Goal: Find specific page/section: Find specific page/section

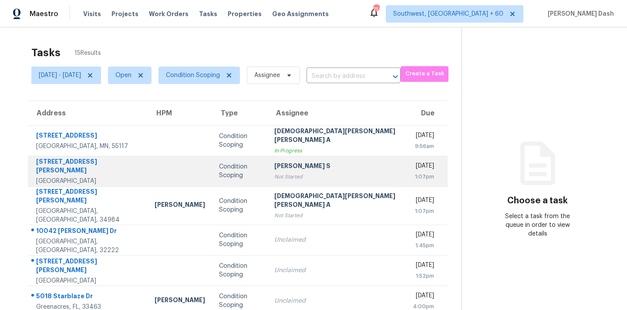
scroll to position [143, 0]
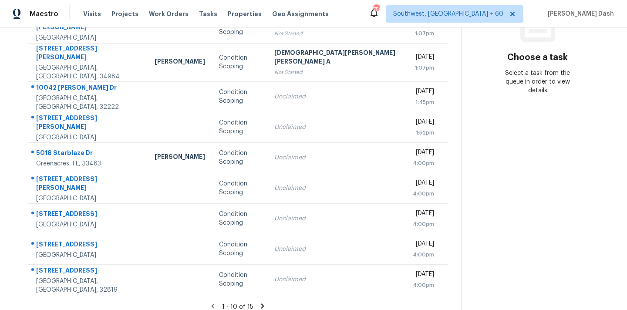
click at [258, 302] on icon at bounding box center [262, 306] width 8 height 8
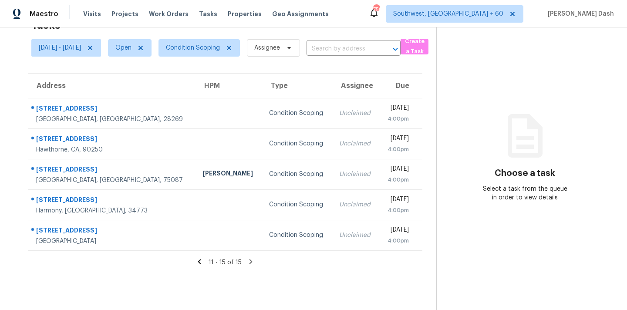
click at [202, 262] on icon at bounding box center [199, 262] width 8 height 8
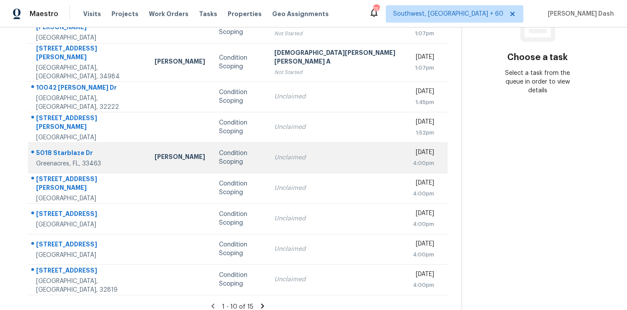
scroll to position [0, 0]
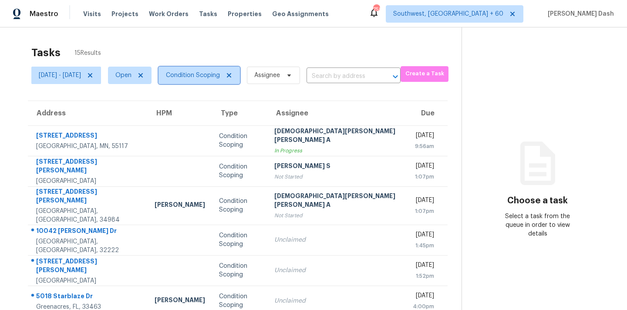
click at [211, 76] on span "Condition Scoping" at bounding box center [193, 75] width 54 height 9
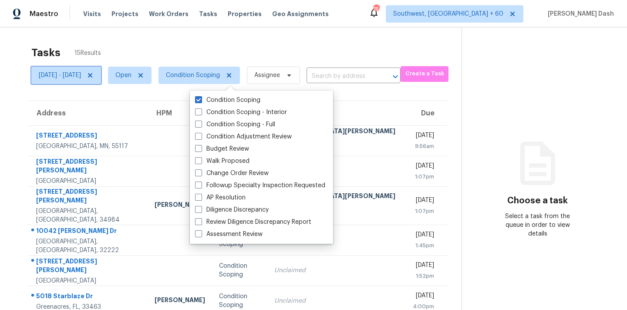
click at [81, 74] on span "[DATE] - [DATE]" at bounding box center [60, 75] width 42 height 9
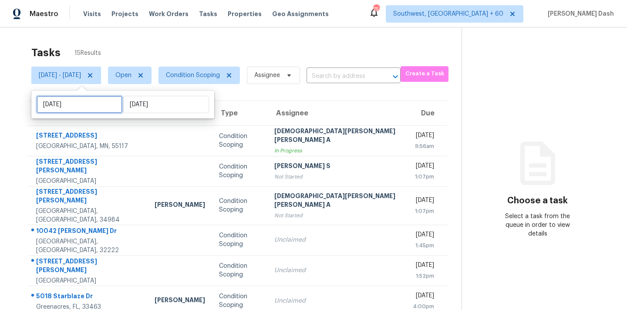
click at [87, 107] on input "Sat, Oct 04" at bounding box center [80, 104] width 86 height 17
select select "9"
select select "2025"
select select "10"
select select "2025"
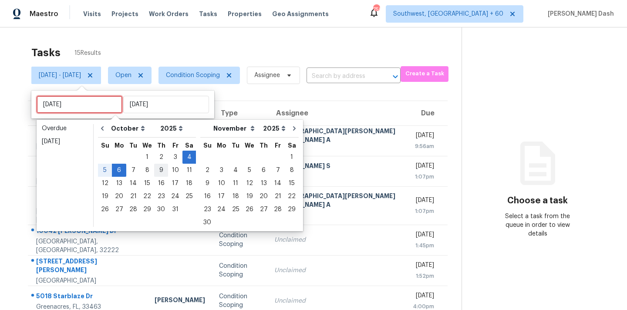
type input "Thu, Oct 09"
type input "Mon, Oct 06"
click at [105, 170] on div "5" at bounding box center [105, 170] width 14 height 12
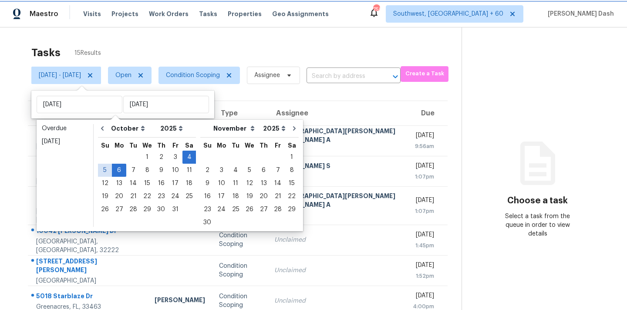
type input "Sun, Oct 05"
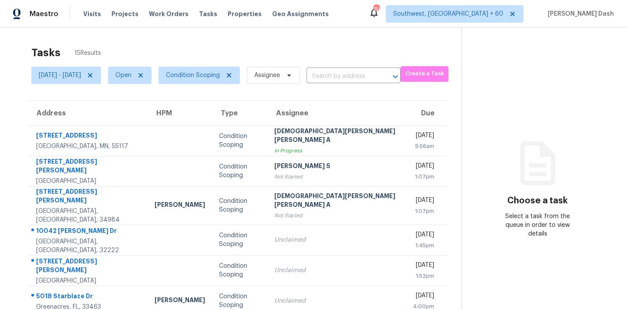
click at [204, 43] on div "Tasks 15 Results" at bounding box center [246, 52] width 430 height 23
click at [220, 72] on span "Condition Scoping" at bounding box center [193, 75] width 54 height 9
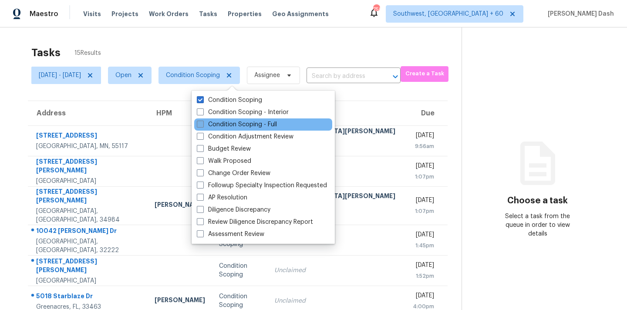
click at [241, 124] on label "Condition Scoping - Full" at bounding box center [237, 124] width 80 height 9
click at [202, 124] on input "Condition Scoping - Full" at bounding box center [200, 123] width 6 height 6
checkbox input "true"
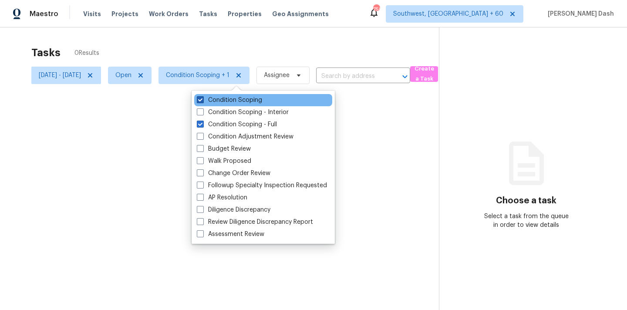
click at [240, 101] on label "Condition Scoping" at bounding box center [229, 100] width 65 height 9
click at [202, 101] on input "Condition Scoping" at bounding box center [200, 99] width 6 height 6
checkbox input "false"
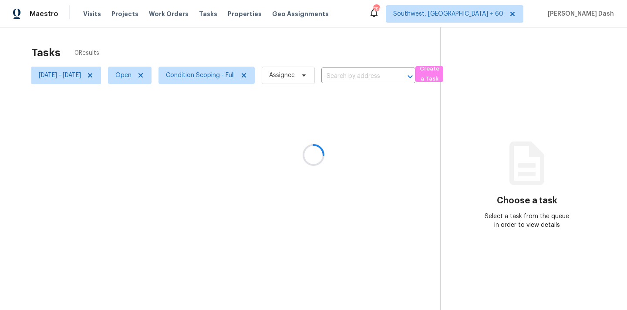
click at [235, 47] on div at bounding box center [313, 155] width 627 height 310
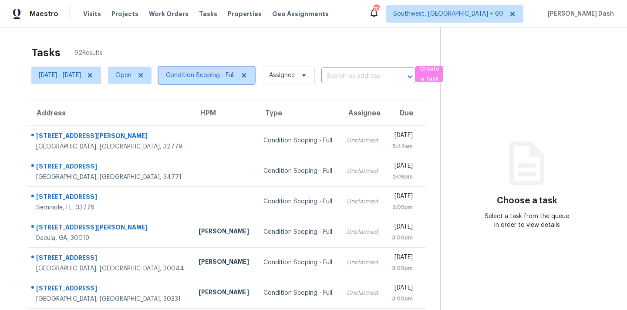
click at [233, 76] on span "Condition Scoping - Full" at bounding box center [200, 75] width 69 height 9
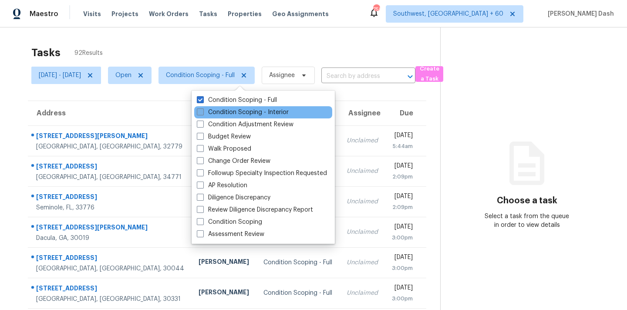
click at [240, 115] on label "Condition Scoping - Interior" at bounding box center [243, 112] width 92 height 9
click at [202, 114] on input "Condition Scoping - Interior" at bounding box center [200, 111] width 6 height 6
checkbox input "true"
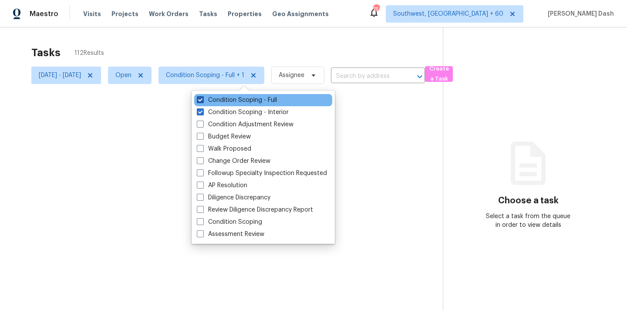
click at [240, 101] on label "Condition Scoping - Full" at bounding box center [237, 100] width 80 height 9
click at [202, 101] on input "Condition Scoping - Full" at bounding box center [200, 99] width 6 height 6
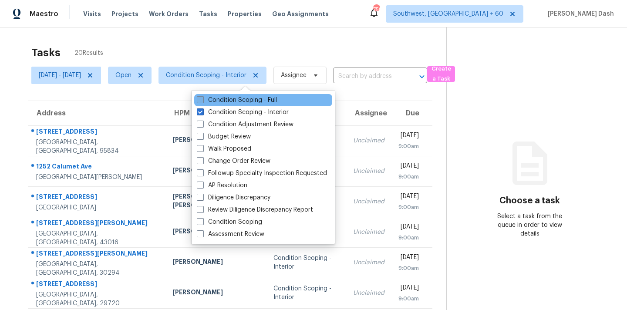
click at [225, 103] on label "Condition Scoping - Full" at bounding box center [237, 100] width 80 height 9
click at [202, 101] on input "Condition Scoping - Full" at bounding box center [200, 99] width 6 height 6
checkbox input "true"
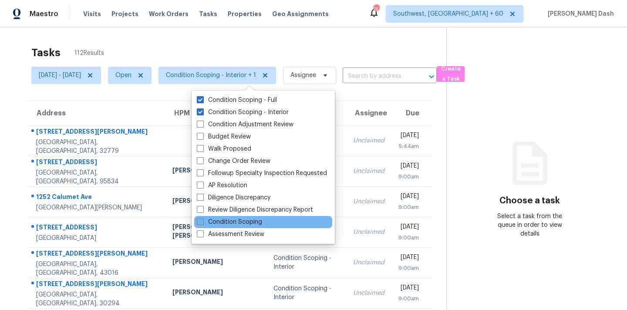
click at [242, 221] on label "Condition Scoping" at bounding box center [229, 222] width 65 height 9
click at [202, 221] on input "Condition Scoping" at bounding box center [200, 221] width 6 height 6
checkbox input "true"
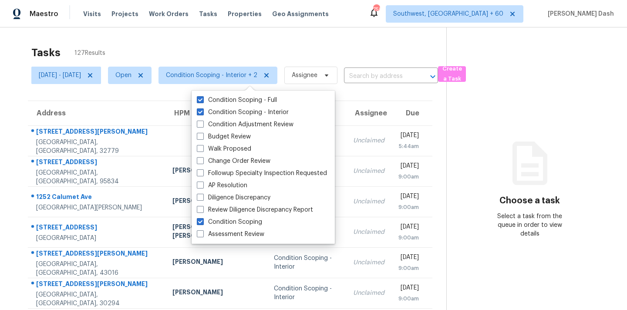
click at [238, 51] on div "Tasks 127 Results" at bounding box center [238, 52] width 415 height 23
